Goal: Information Seeking & Learning: Learn about a topic

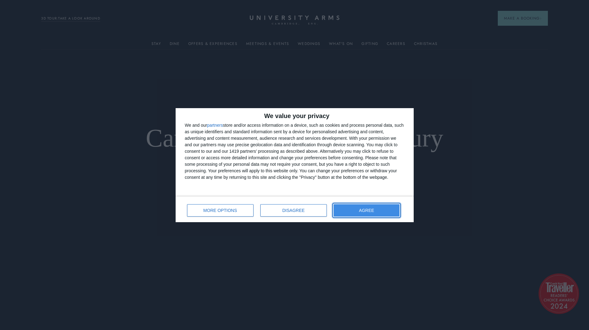
click at [361, 212] on button "AGREE" at bounding box center [367, 210] width 66 height 12
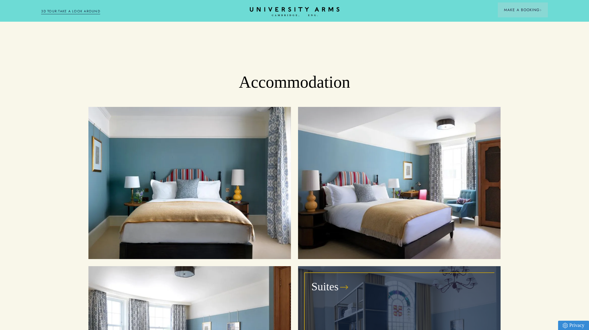
scroll to position [650, 0]
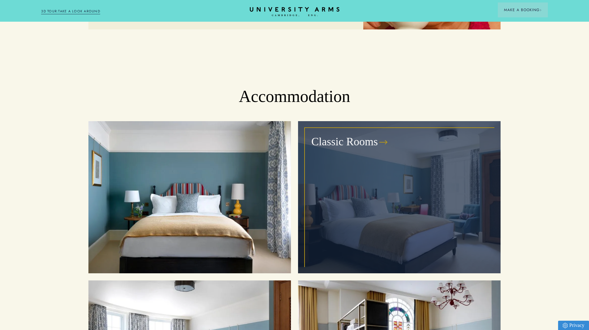
click at [367, 193] on div "Classic Rooms" at bounding box center [399, 197] width 188 height 138
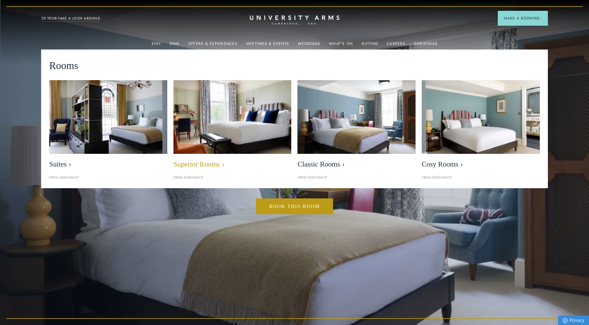
click at [227, 105] on img at bounding box center [233, 117] width 136 height 85
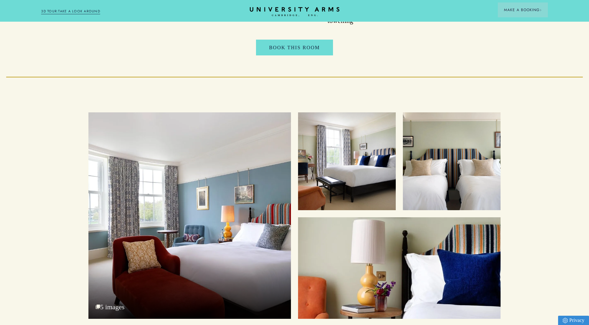
scroll to position [804, 0]
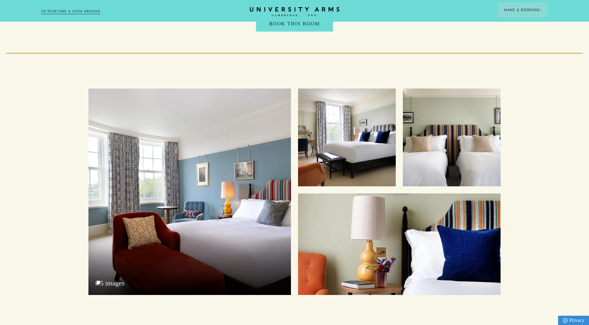
click at [247, 210] on div "Superior King with Park View" at bounding box center [189, 191] width 203 height 206
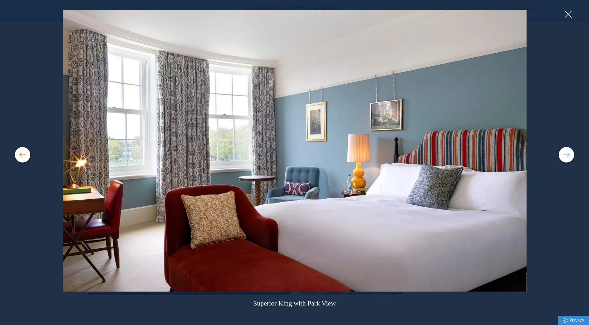
click at [562, 152] on button at bounding box center [566, 154] width 15 height 15
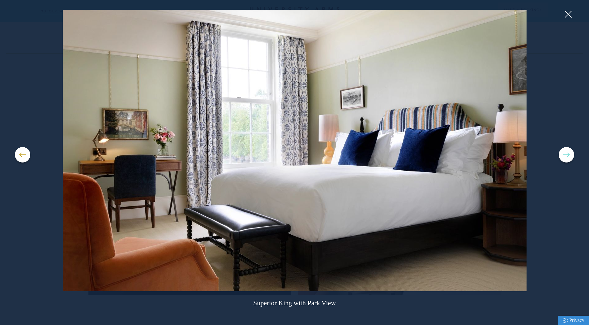
click at [562, 152] on button at bounding box center [566, 154] width 15 height 15
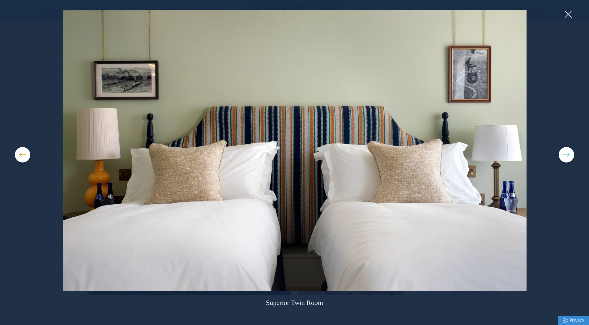
click at [562, 152] on button at bounding box center [566, 154] width 15 height 15
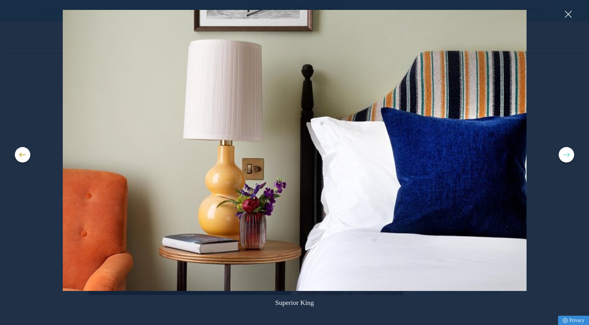
click at [562, 152] on button at bounding box center [566, 154] width 15 height 15
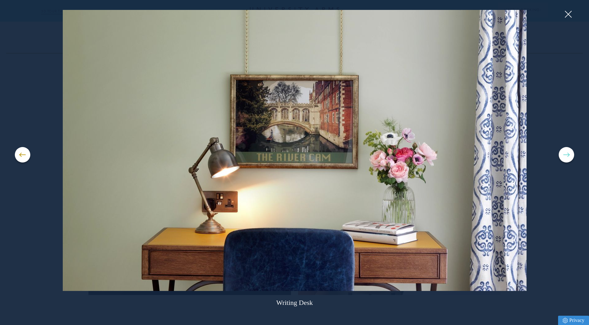
click at [562, 152] on button at bounding box center [566, 154] width 15 height 15
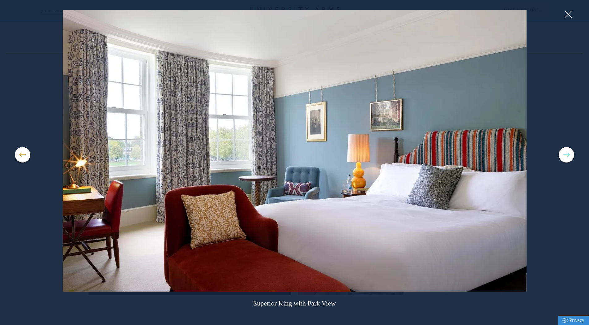
click at [561, 153] on button at bounding box center [566, 154] width 15 height 15
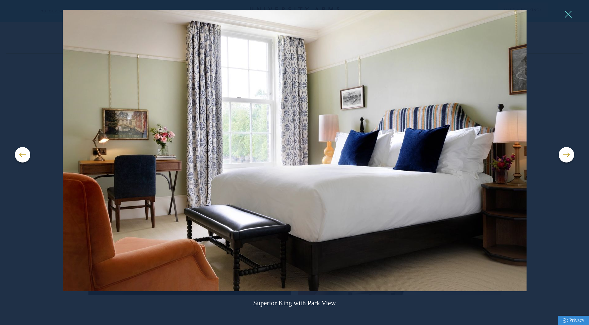
click at [566, 14] on button at bounding box center [568, 14] width 9 height 9
